Goal: Check status: Check status

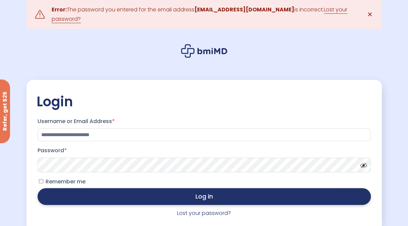
click at [154, 192] on button "Log in" at bounding box center [205, 196] width 334 height 17
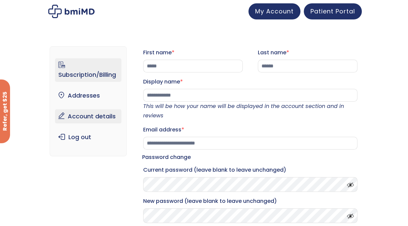
click at [96, 69] on link "Subscription/Billing" at bounding box center [88, 69] width 66 height 23
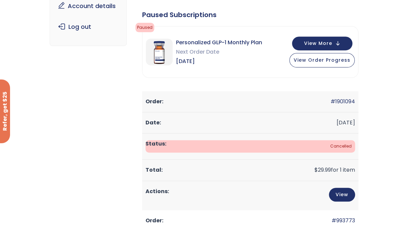
scroll to position [116, 0]
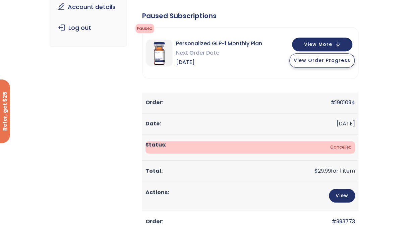
click at [340, 65] on button "View Order Progress" at bounding box center [322, 60] width 65 height 14
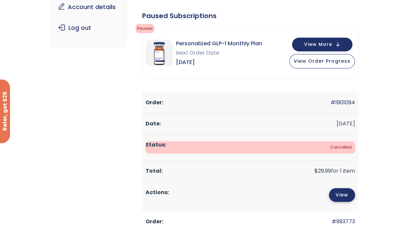
click at [351, 198] on link "View" at bounding box center [342, 195] width 26 height 14
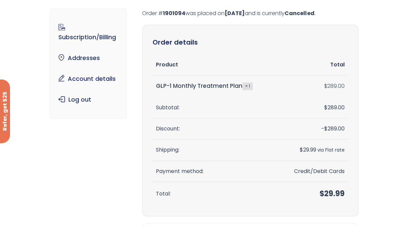
scroll to position [26, 0]
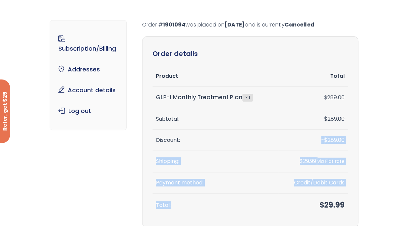
drag, startPoint x: 200, startPoint y: 130, endPoint x: 287, endPoint y: 215, distance: 121.5
click at [287, 215] on tfoot "Subtotal: $ 289.00 Discount: - $ 289.00 Shipping: $ 29.99 via Flat rate Payment…" at bounding box center [251, 163] width 196 height 109
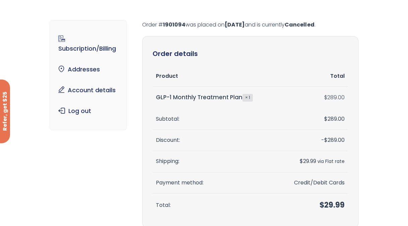
click at [374, 157] on div "Subscription/Billing bmiRewards Addresses Account details Submit a Review Log o…" at bounding box center [204, 176] width 408 height 338
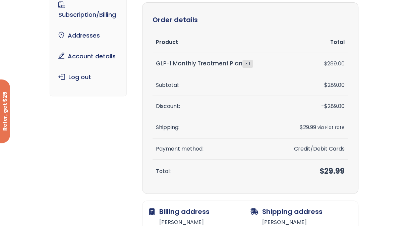
scroll to position [0, 0]
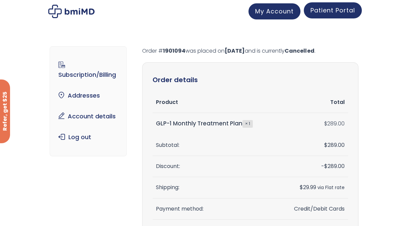
click at [328, 7] on span "Patient Portal" at bounding box center [333, 10] width 45 height 8
click at [318, 13] on span "Patient Portal" at bounding box center [333, 10] width 45 height 8
